Goal: Obtain resource: Download file/media

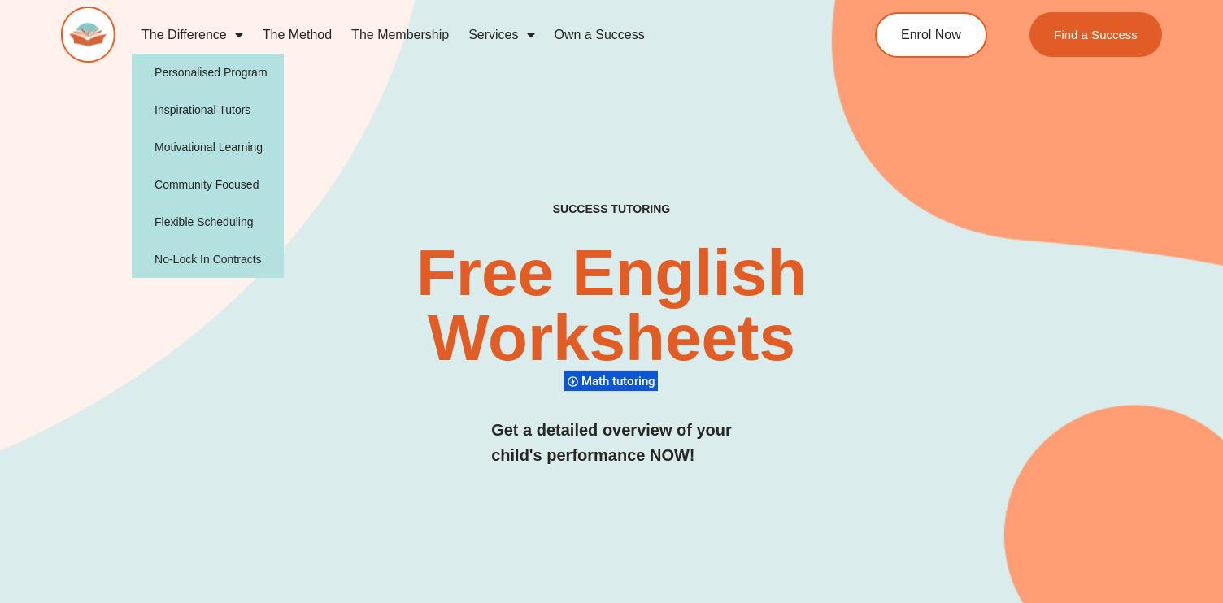
click at [213, 37] on link "The Difference" at bounding box center [192, 34] width 121 height 37
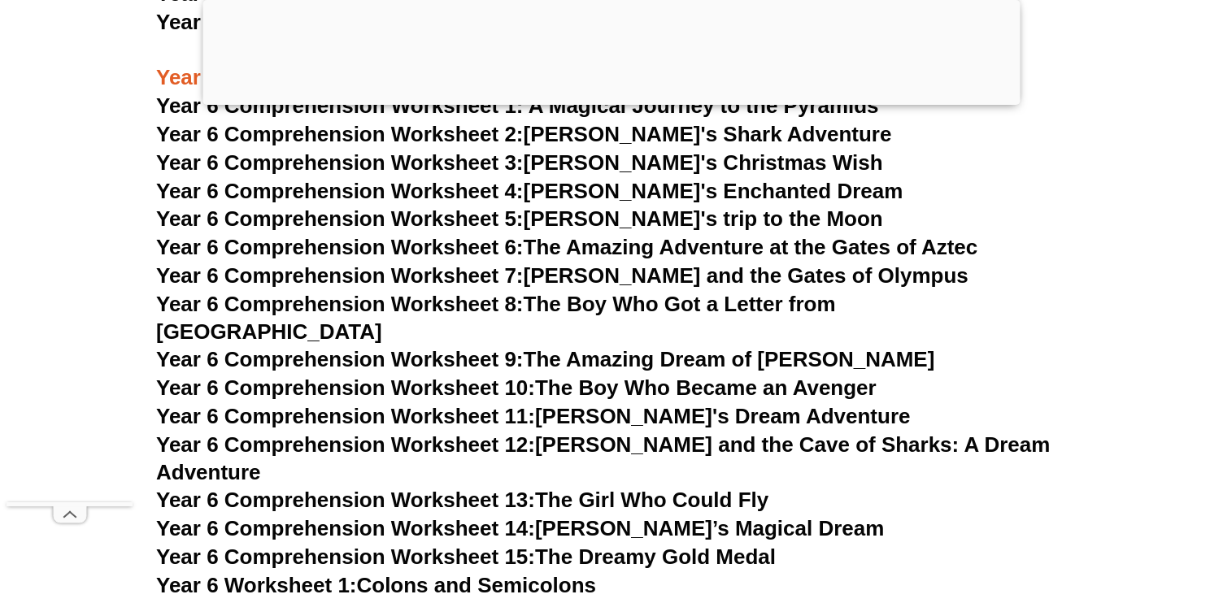
scroll to position [8987, 0]
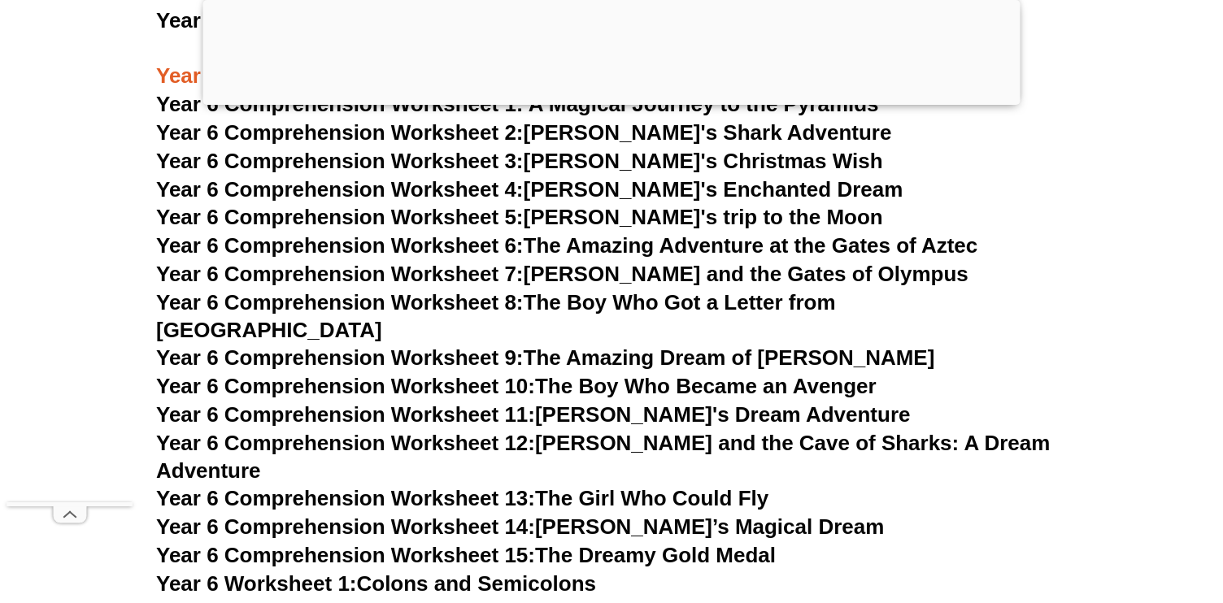
click at [654, 486] on link "Year 6 Comprehension Worksheet 13: The Girl Who Could Fly" at bounding box center [462, 498] width 612 height 24
